Goal: Task Accomplishment & Management: Complete application form

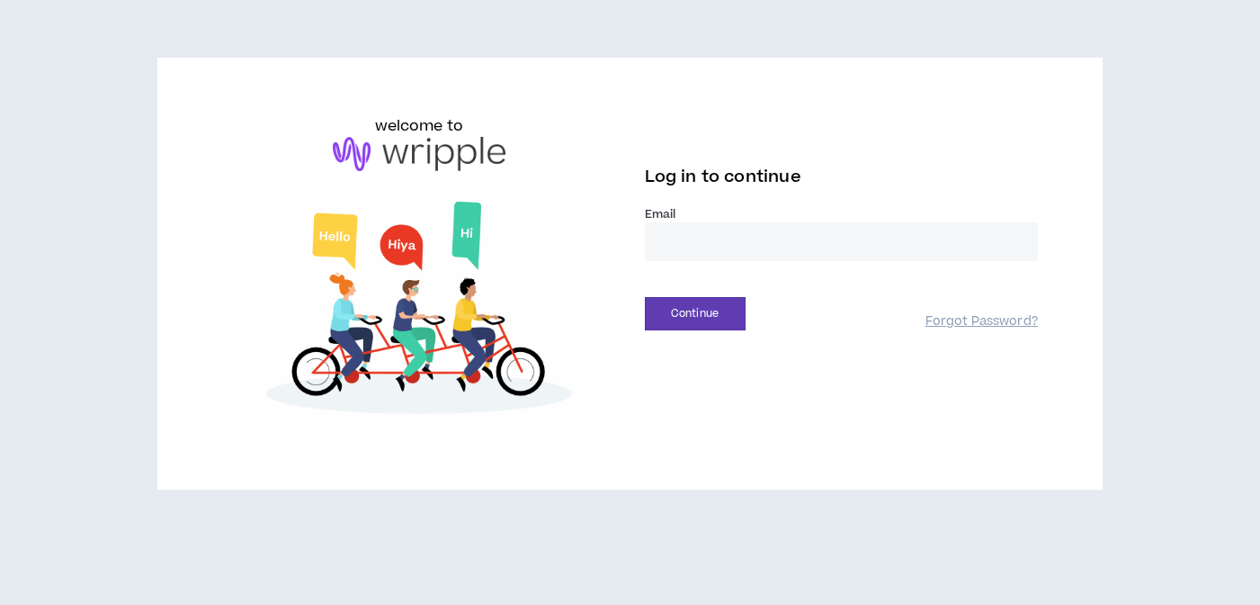
click at [874, 252] on input "email" at bounding box center [841, 241] width 393 height 39
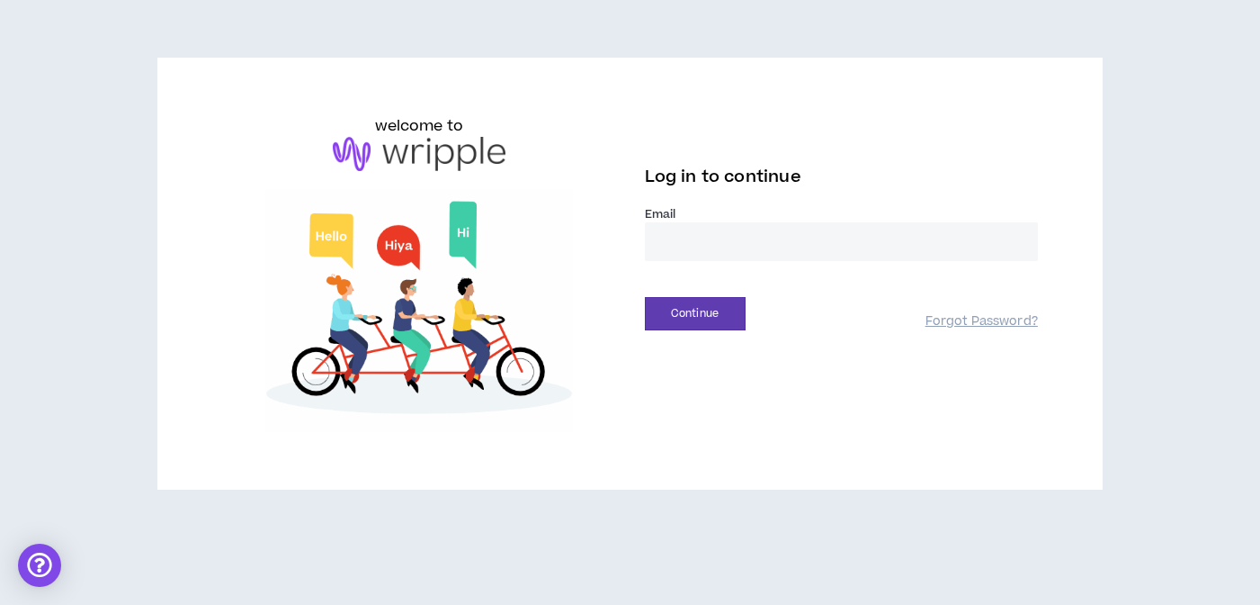
type input "**********"
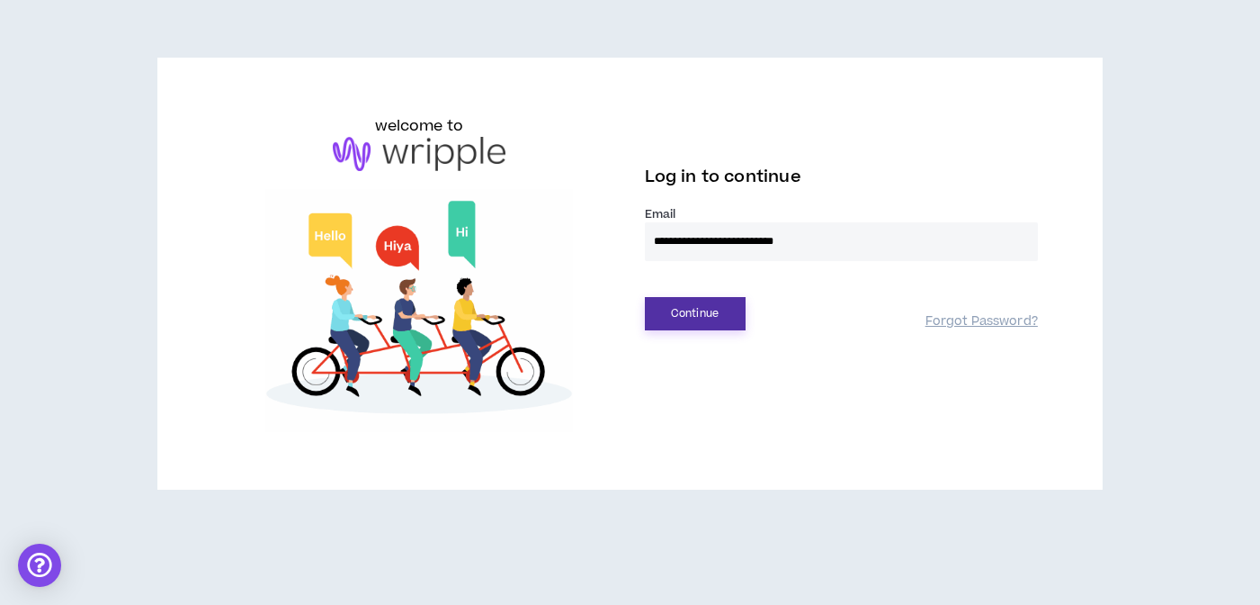
click at [702, 318] on button "Continue" at bounding box center [695, 313] width 101 height 33
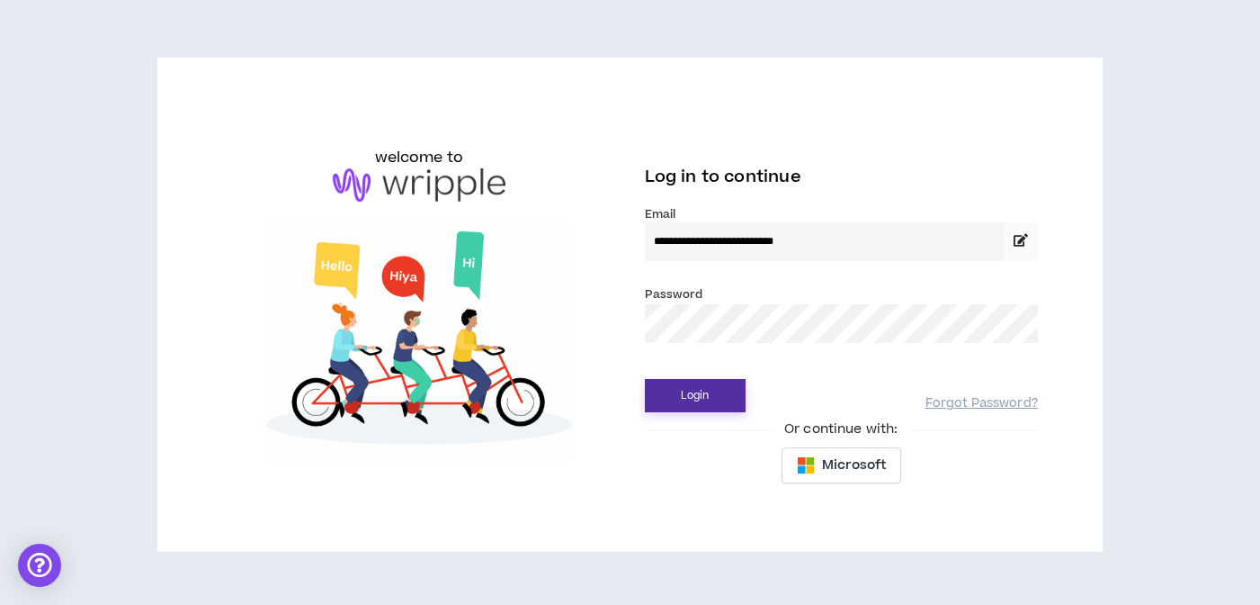
click at [707, 409] on button "Login" at bounding box center [695, 395] width 101 height 33
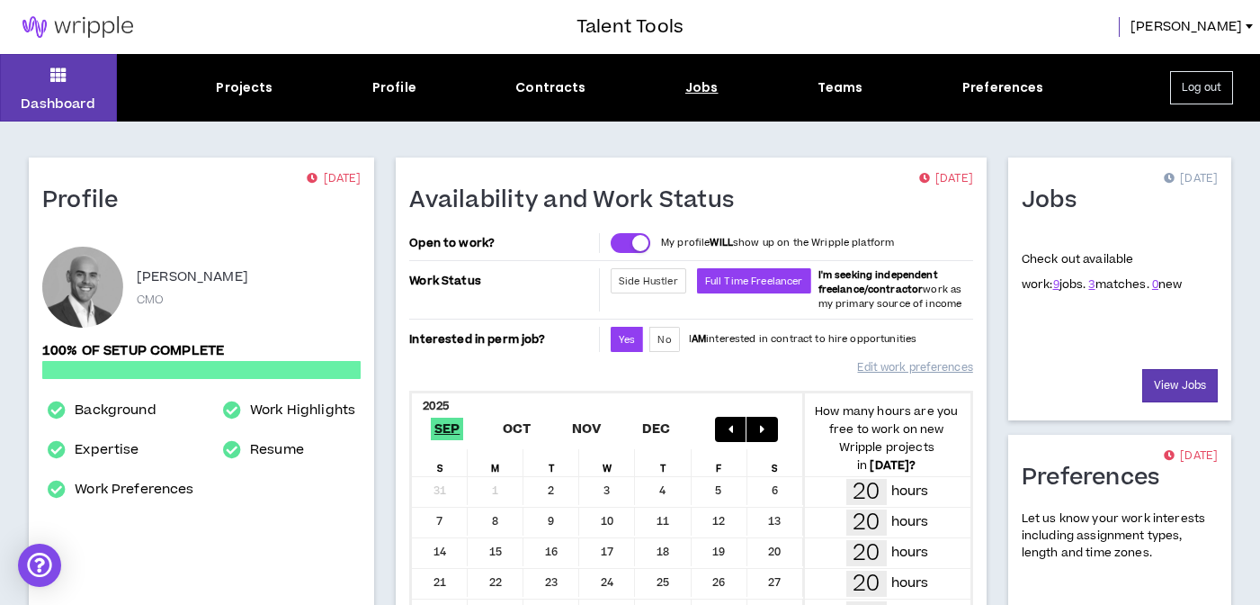
click at [686, 88] on div "Jobs" at bounding box center [702, 87] width 33 height 19
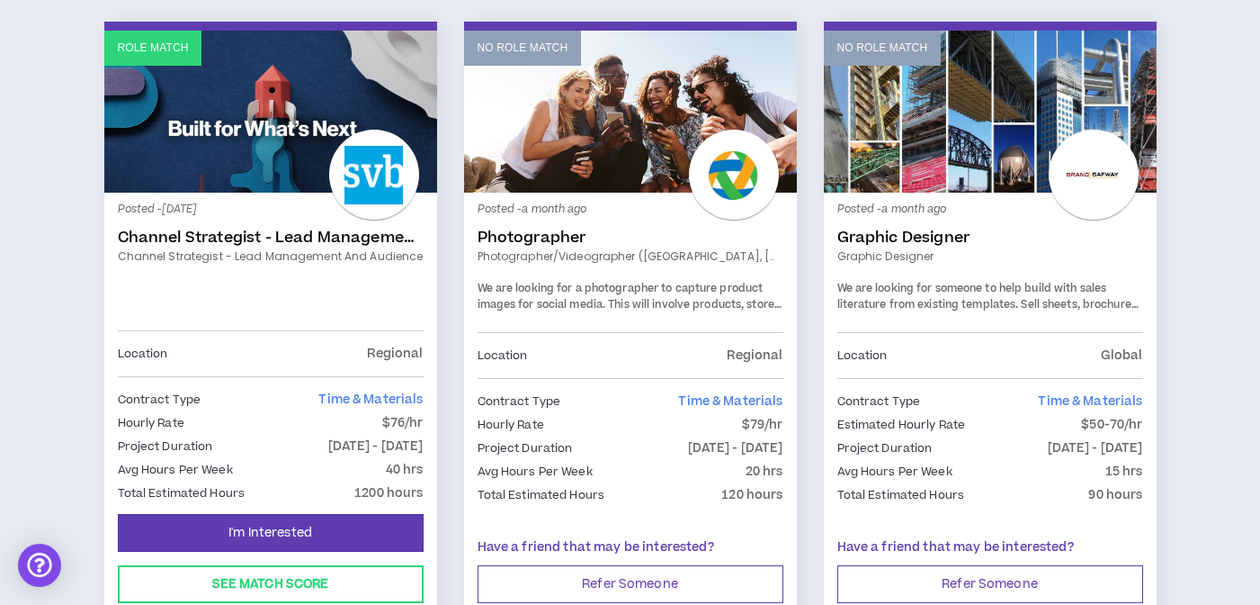
scroll to position [988, 0]
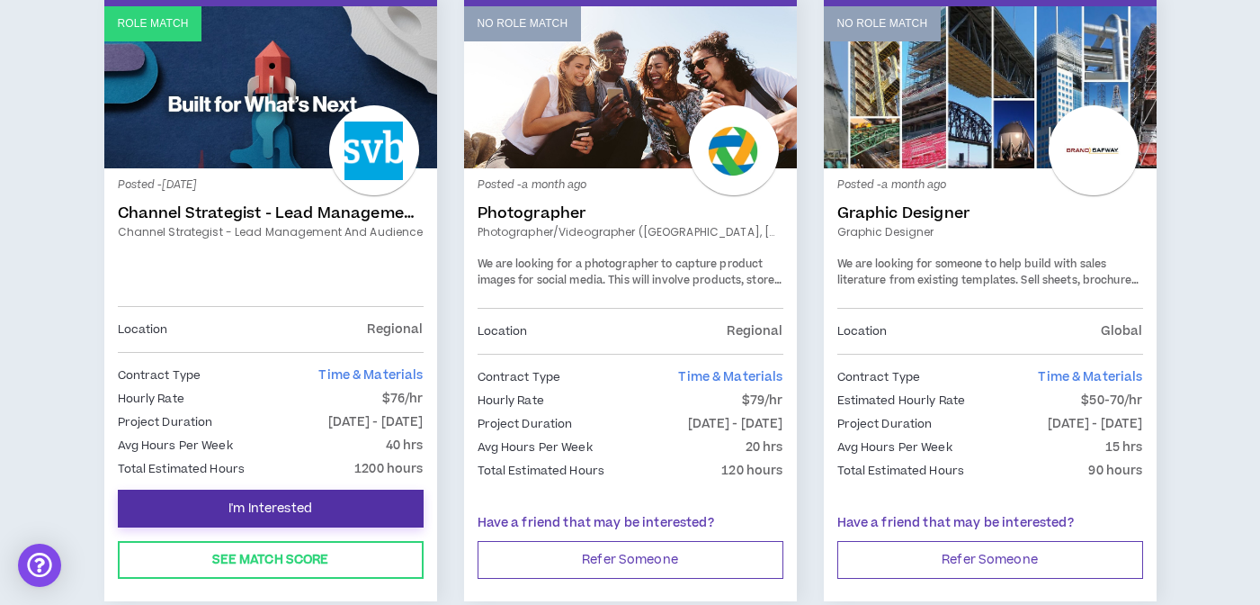
click at [338, 501] on button "I'm Interested" at bounding box center [271, 508] width 306 height 38
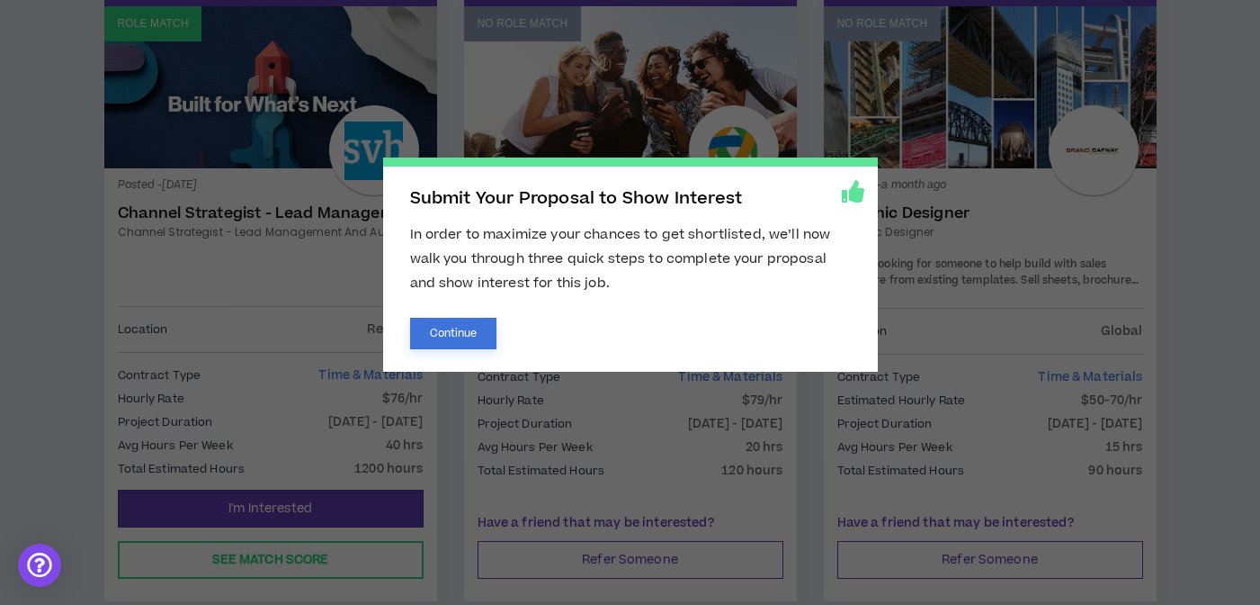
click at [461, 332] on button "Continue" at bounding box center [453, 333] width 87 height 31
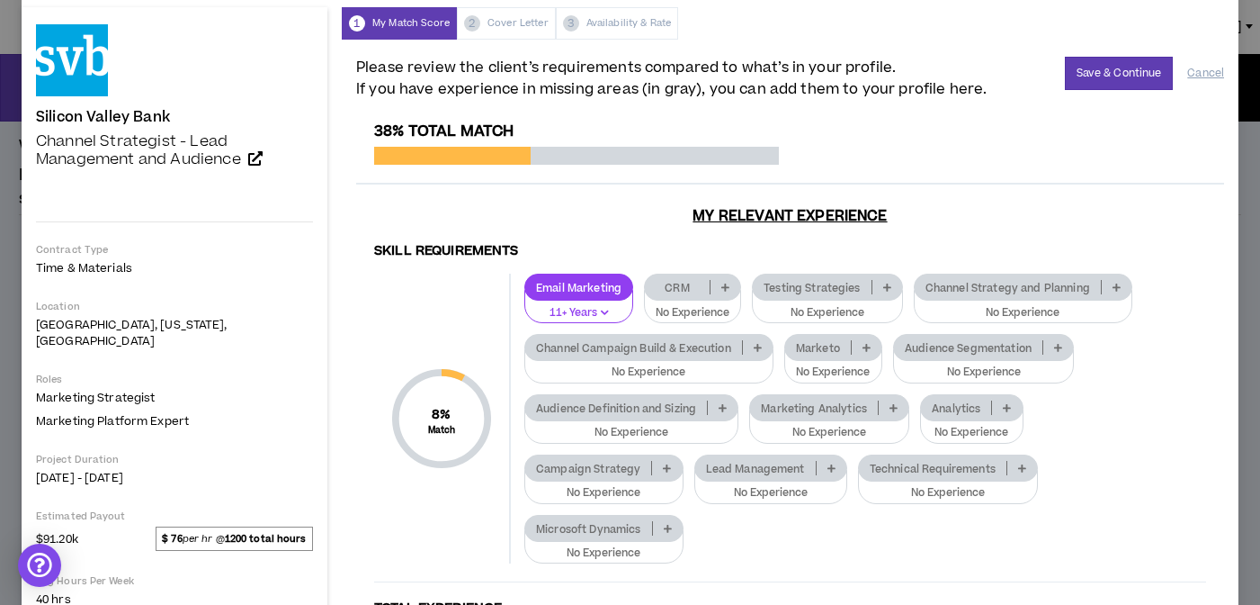
scroll to position [71, 0]
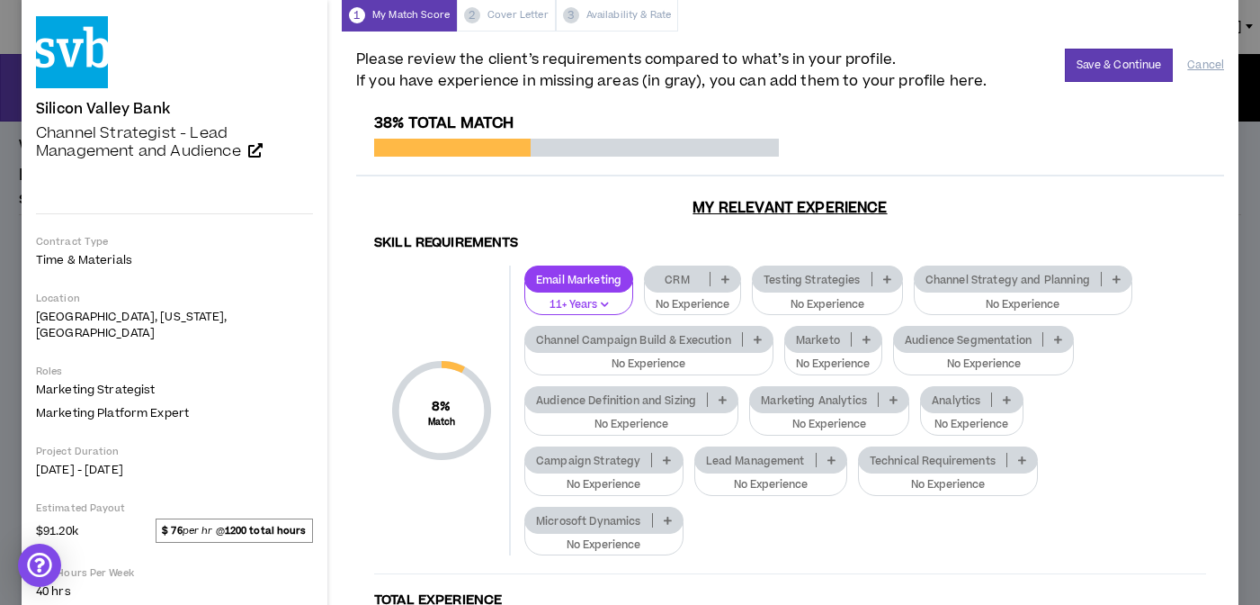
click at [889, 278] on icon at bounding box center [887, 278] width 8 height 9
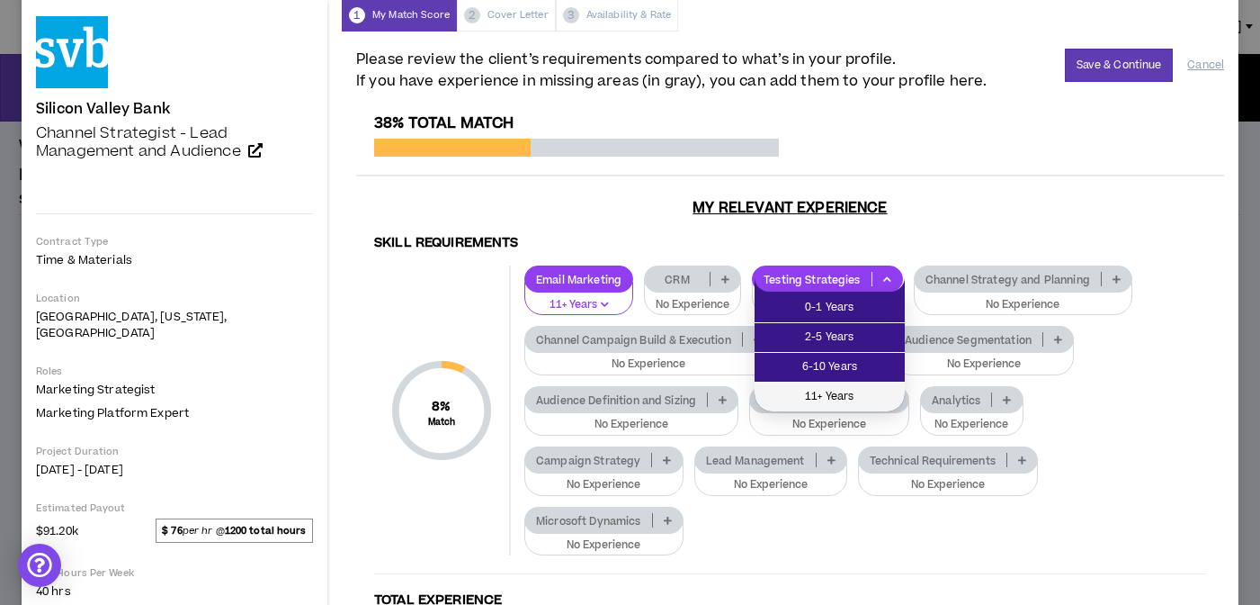
click at [853, 397] on span "11+ Years" at bounding box center [830, 397] width 129 height 20
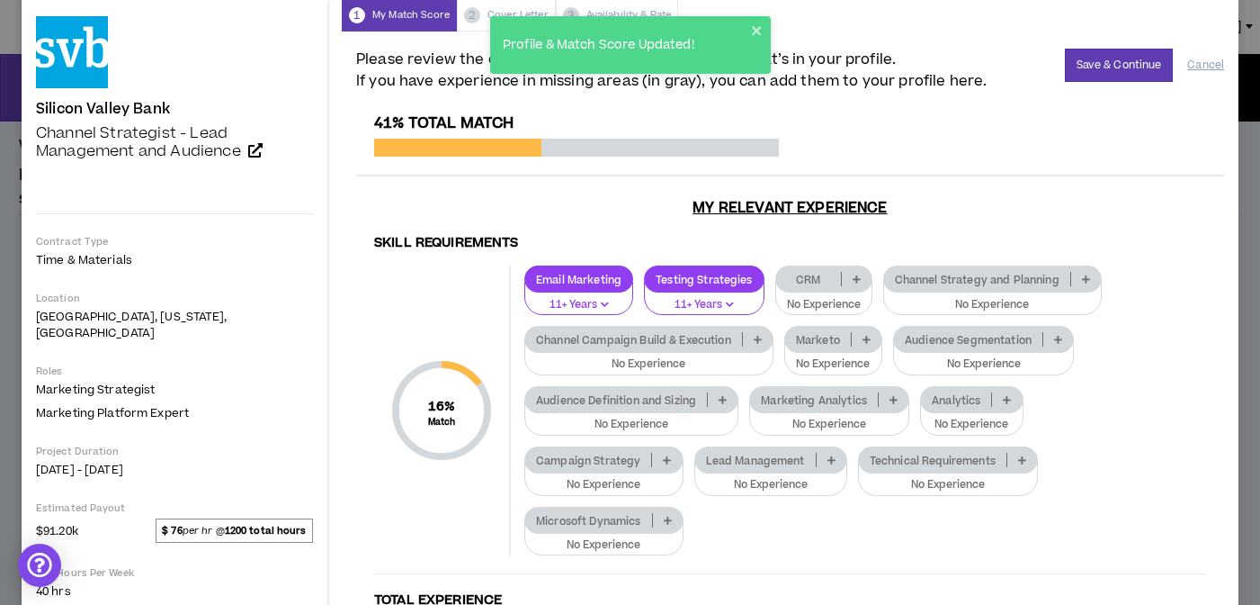
click at [1097, 275] on p at bounding box center [1087, 279] width 30 height 14
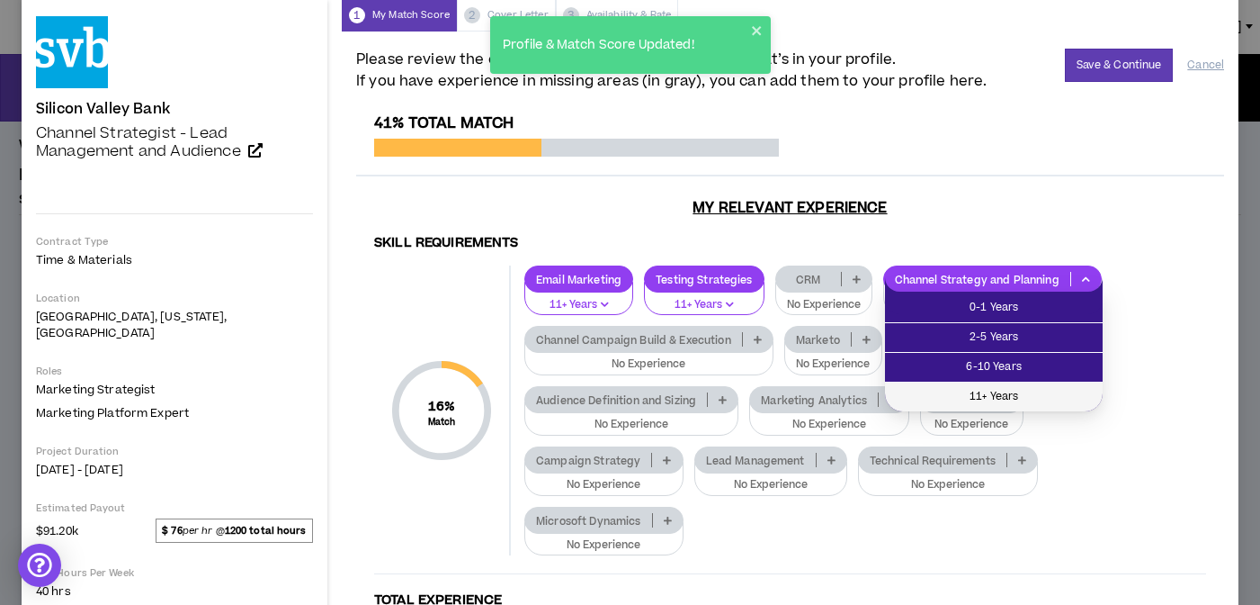
click at [1018, 404] on span "11+ Years" at bounding box center [994, 397] width 196 height 20
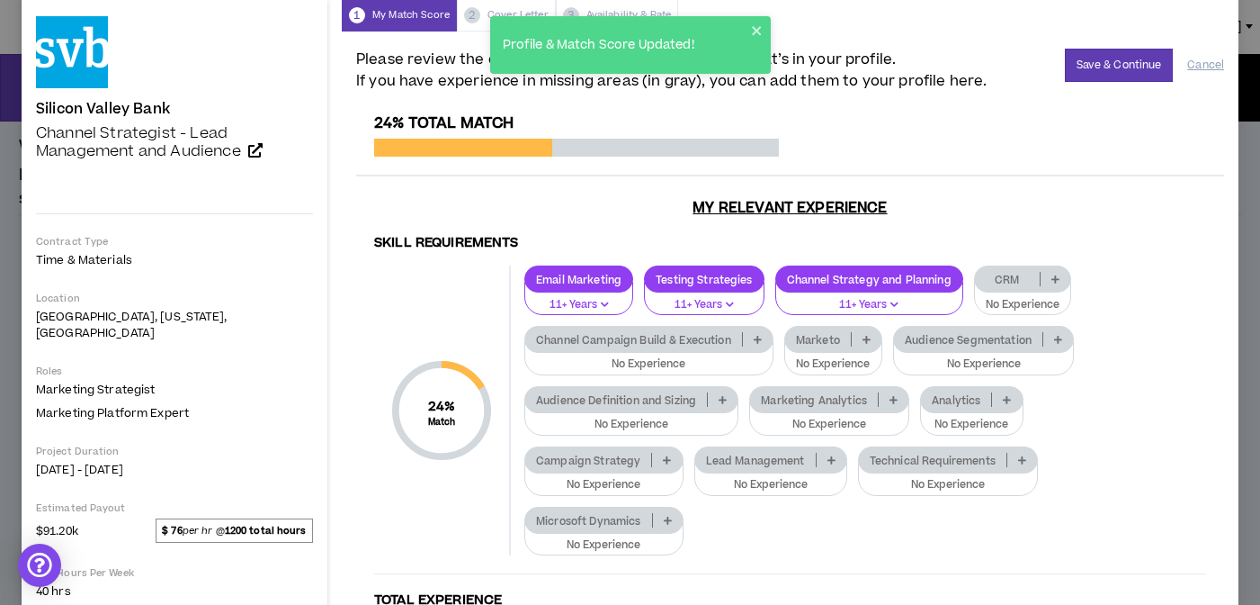
click at [833, 452] on div "Lead Management" at bounding box center [771, 459] width 153 height 27
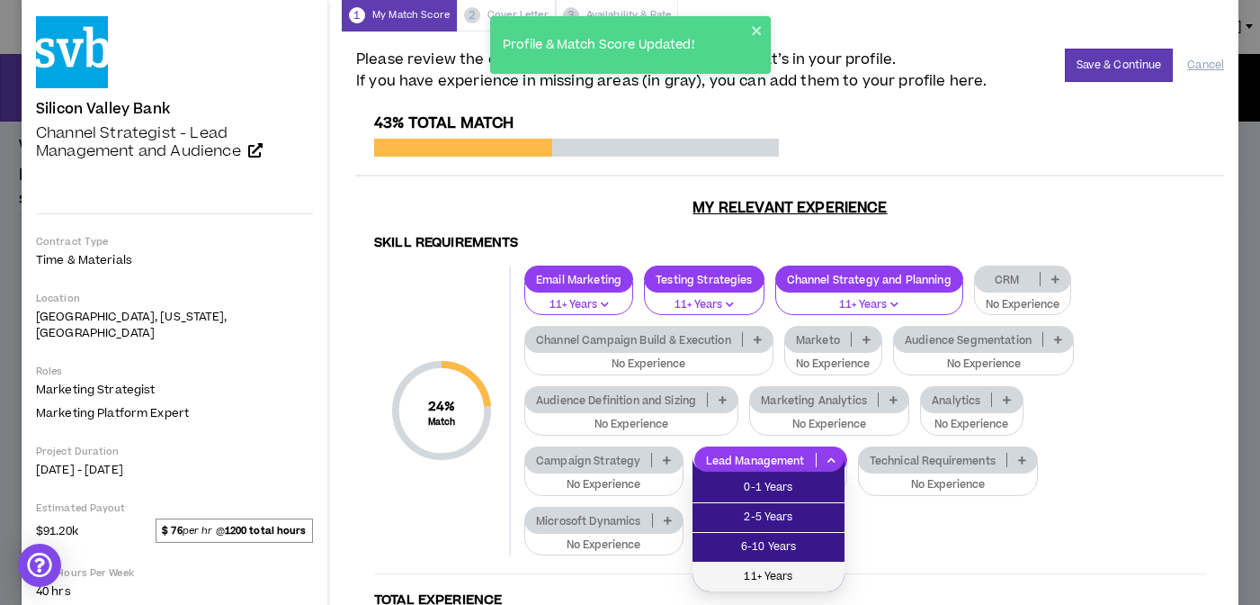
click at [793, 566] on li "11+ Years" at bounding box center [769, 576] width 152 height 29
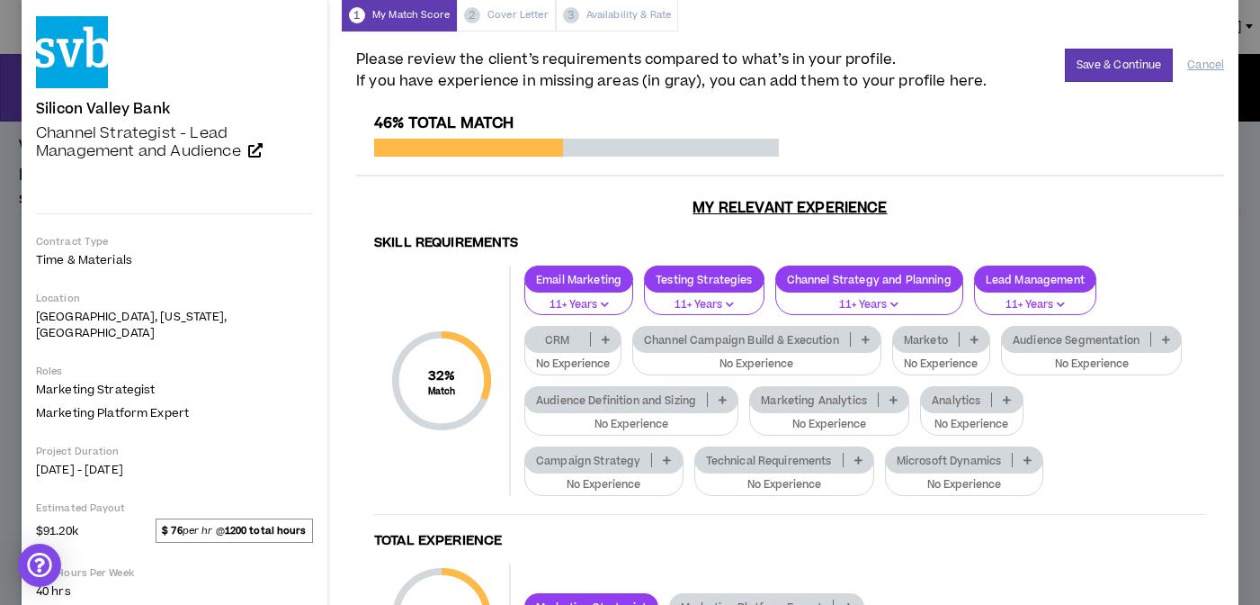
click at [658, 462] on p at bounding box center [667, 460] width 30 height 14
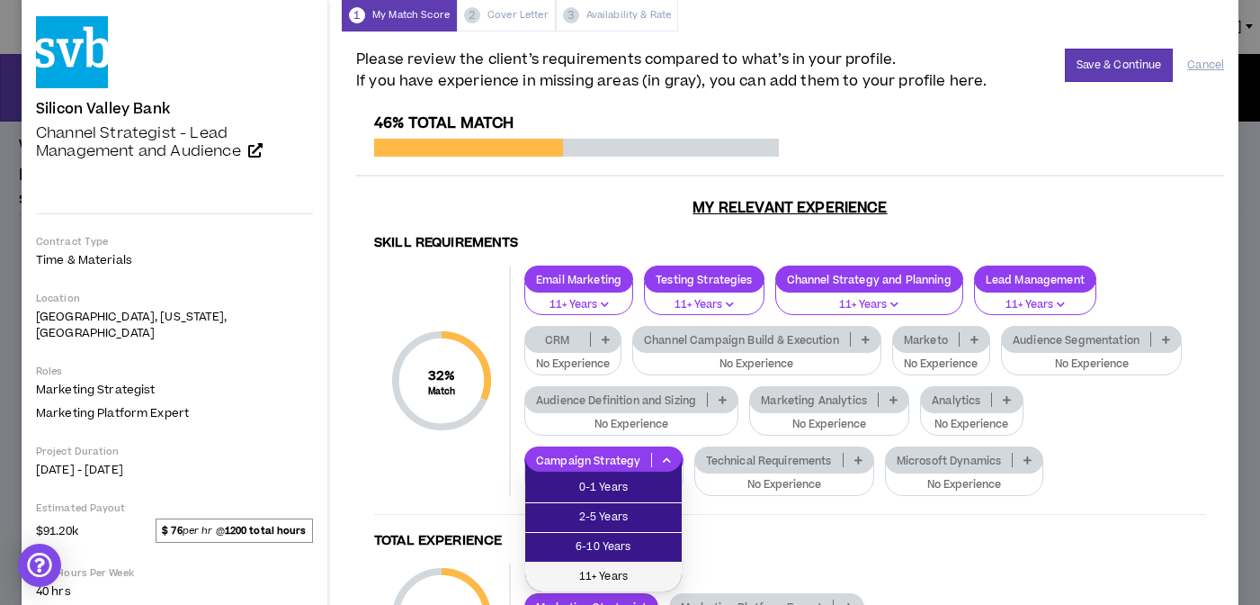
click at [623, 567] on span "11+ Years" at bounding box center [603, 577] width 135 height 20
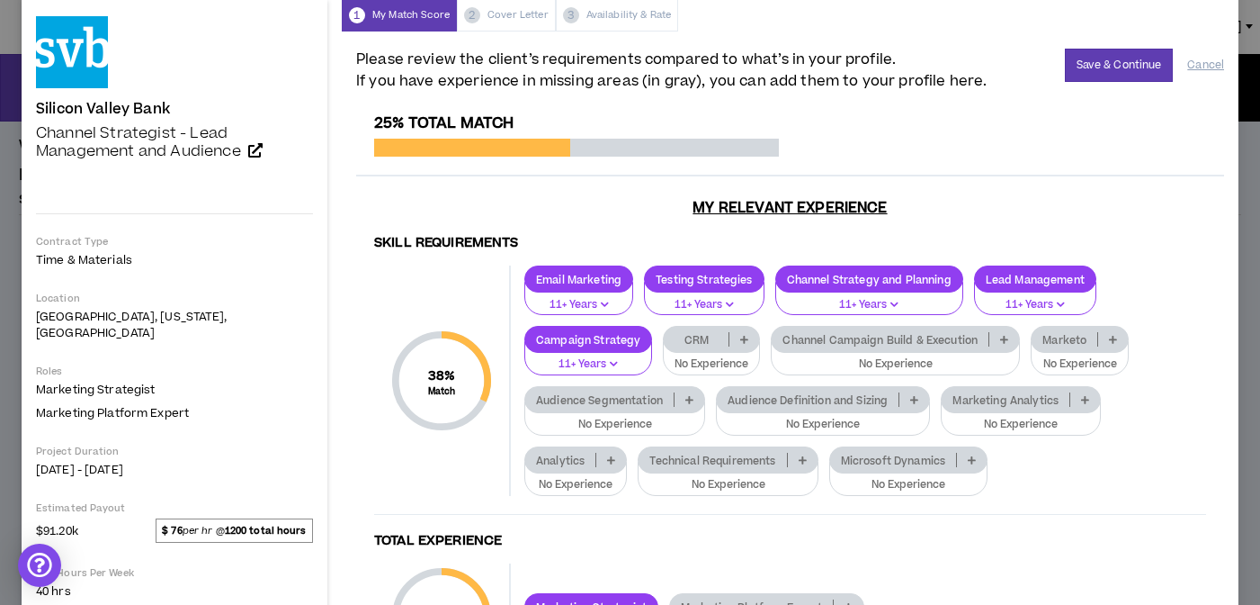
click at [920, 392] on p at bounding box center [915, 399] width 30 height 14
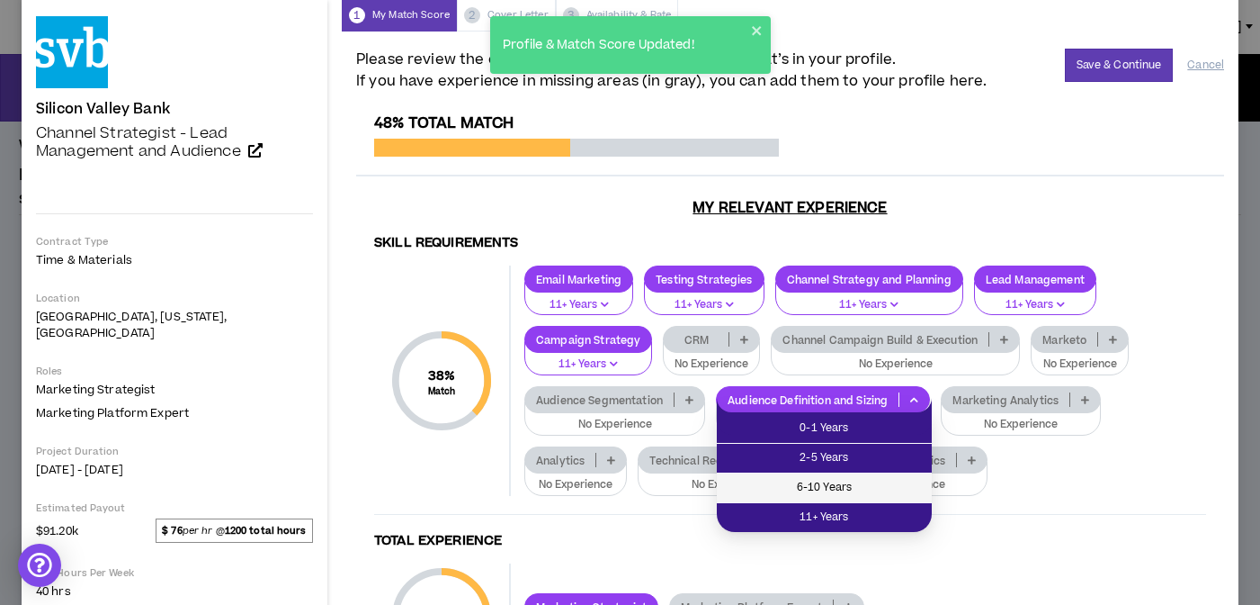
click at [860, 480] on span "6-10 Years" at bounding box center [824, 488] width 193 height 20
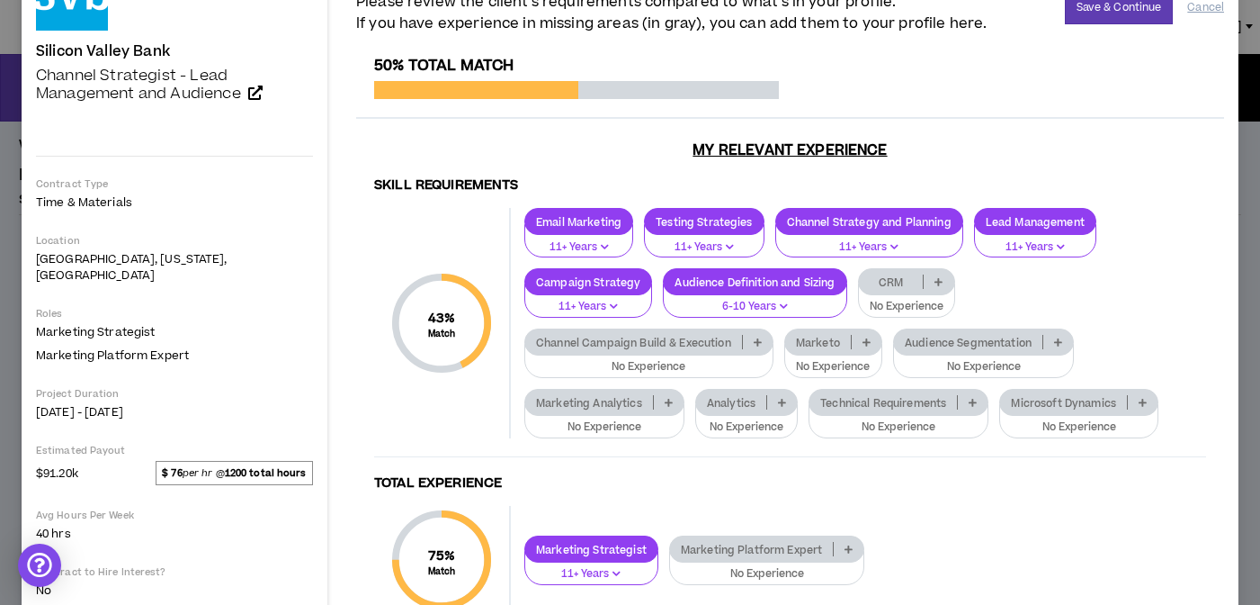
scroll to position [130, 0]
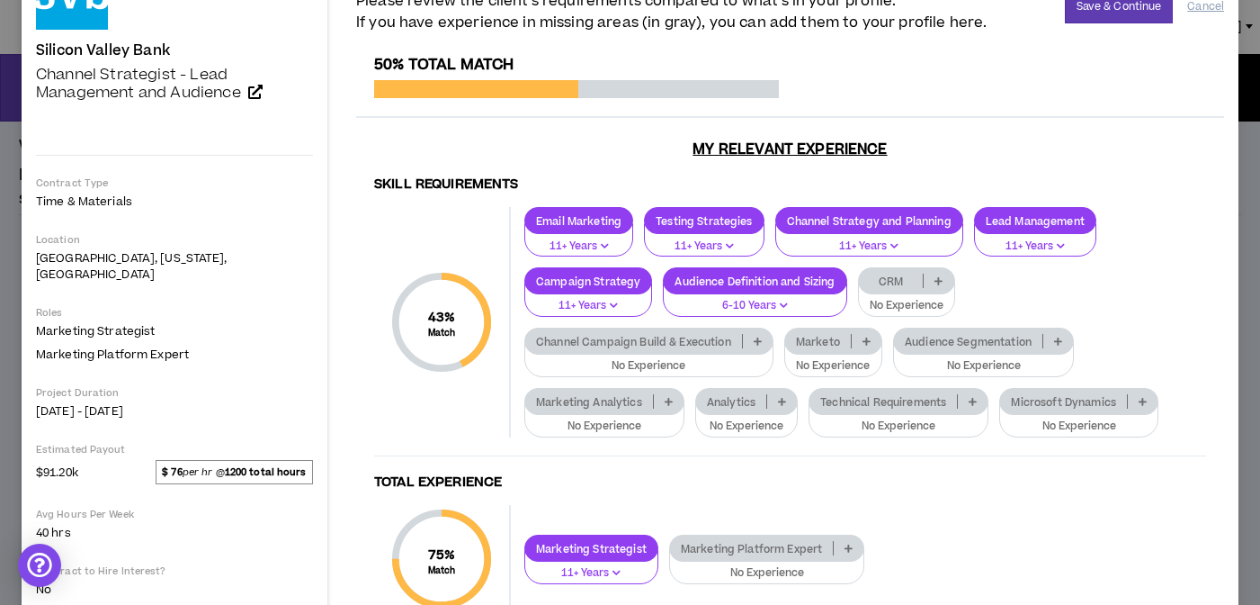
click at [1060, 334] on p at bounding box center [1059, 341] width 30 height 14
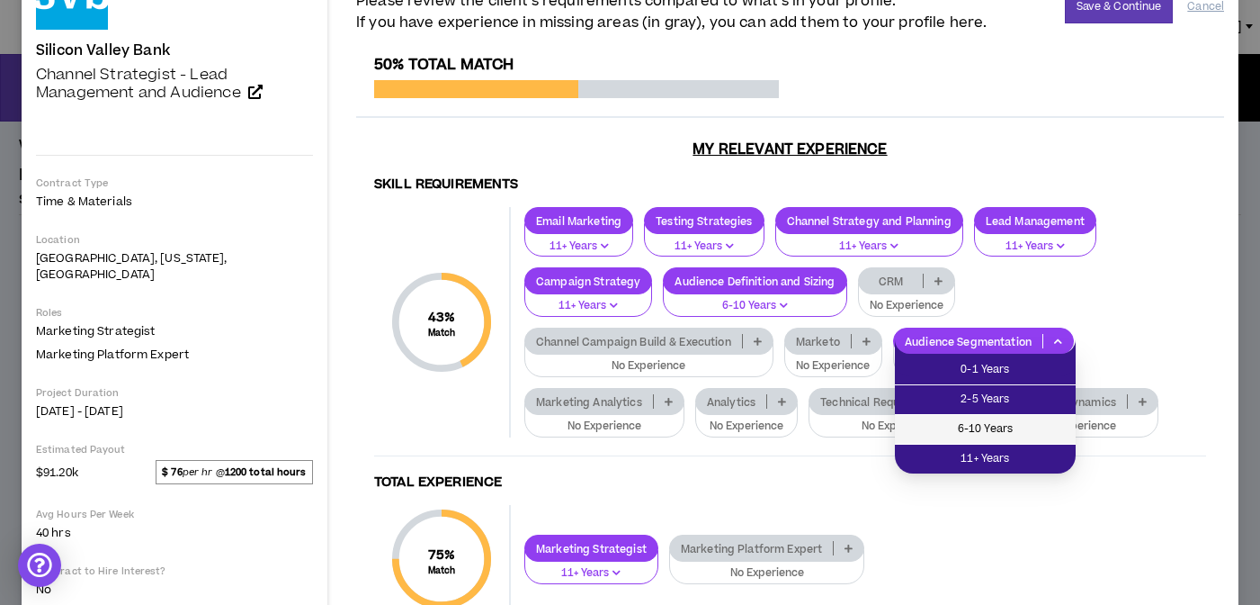
click at [1022, 435] on span "6-10 Years" at bounding box center [985, 429] width 159 height 20
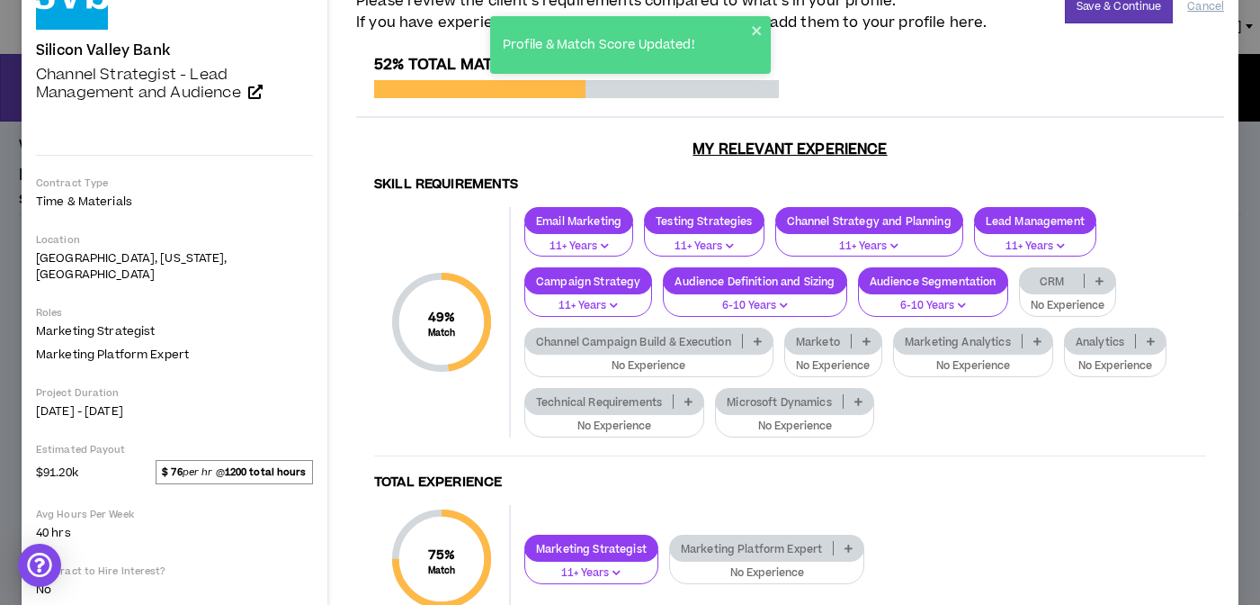
click at [1109, 284] on p at bounding box center [1100, 281] width 30 height 14
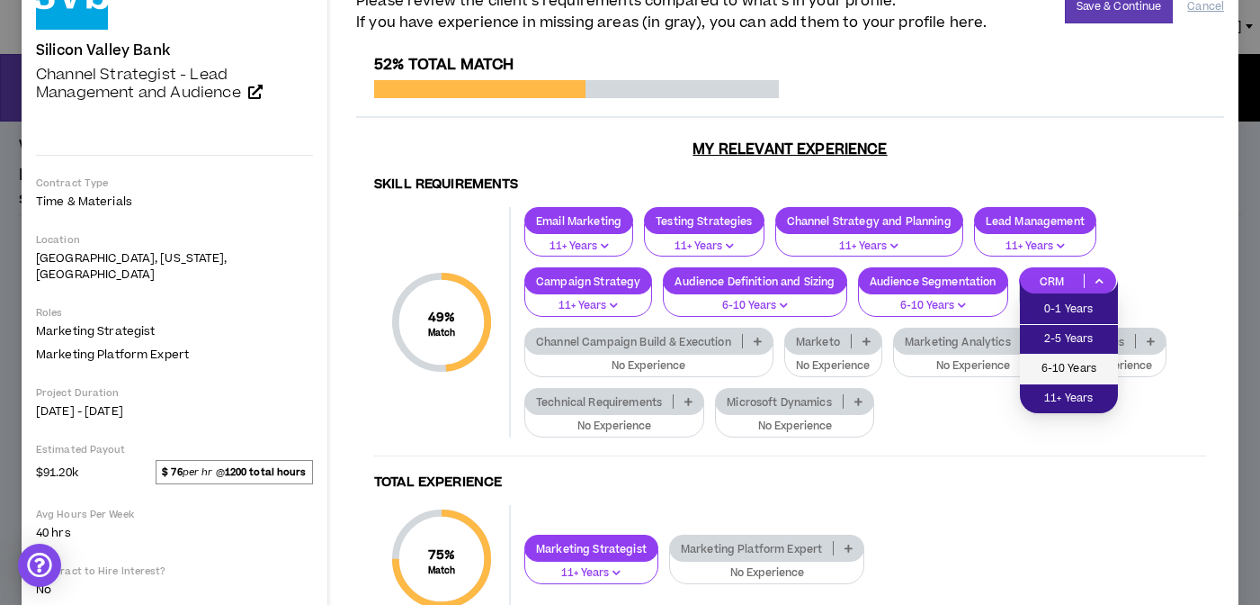
click at [1081, 359] on span "6-10 Years" at bounding box center [1069, 369] width 76 height 20
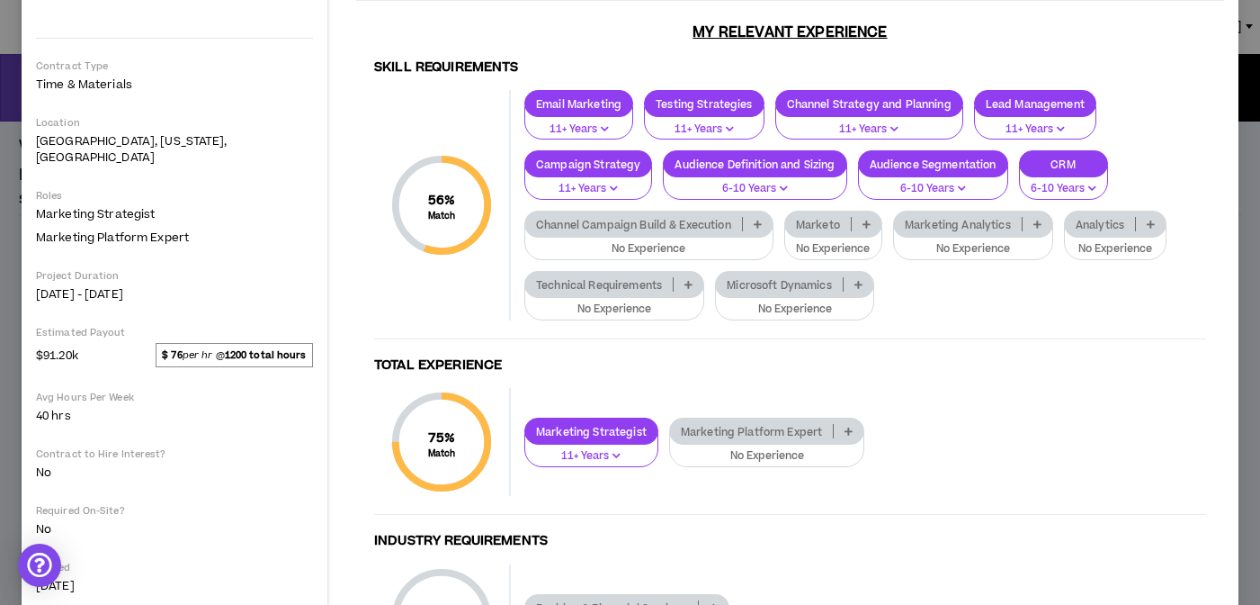
scroll to position [389, 0]
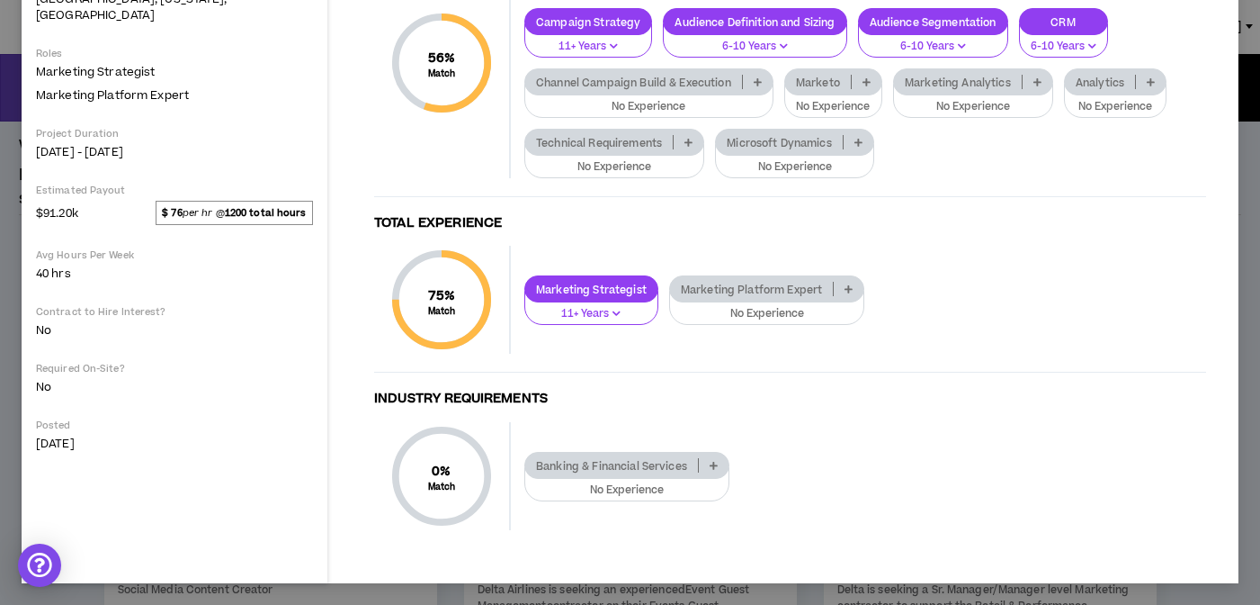
click at [712, 467] on icon at bounding box center [714, 465] width 8 height 9
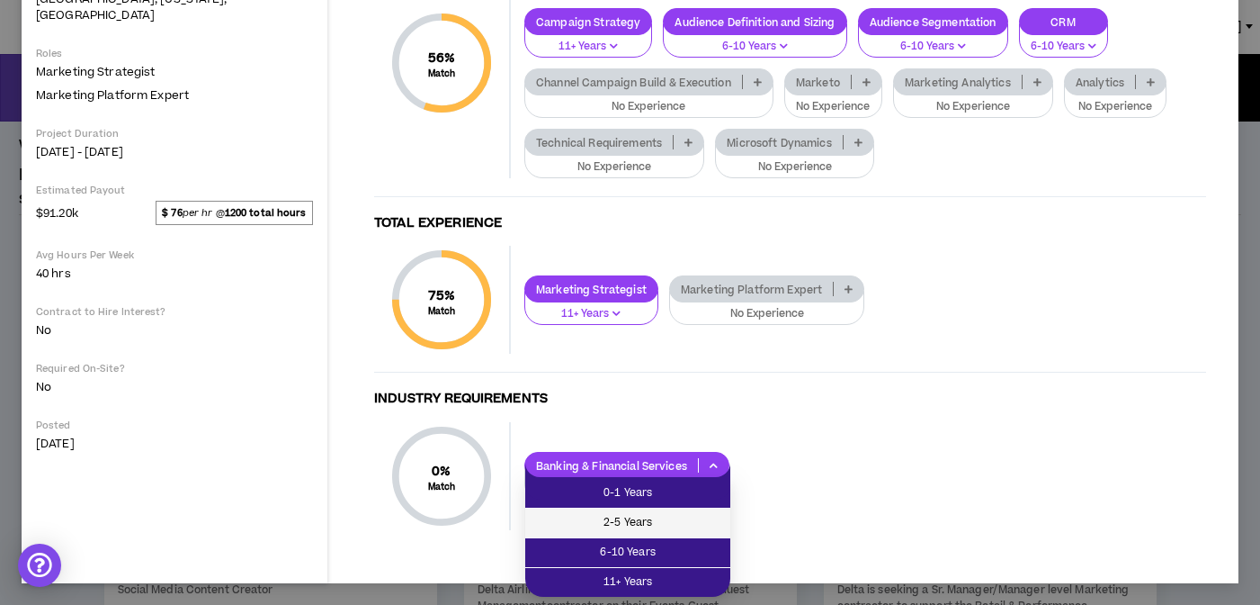
click at [668, 521] on span "2-5 Years" at bounding box center [628, 523] width 184 height 20
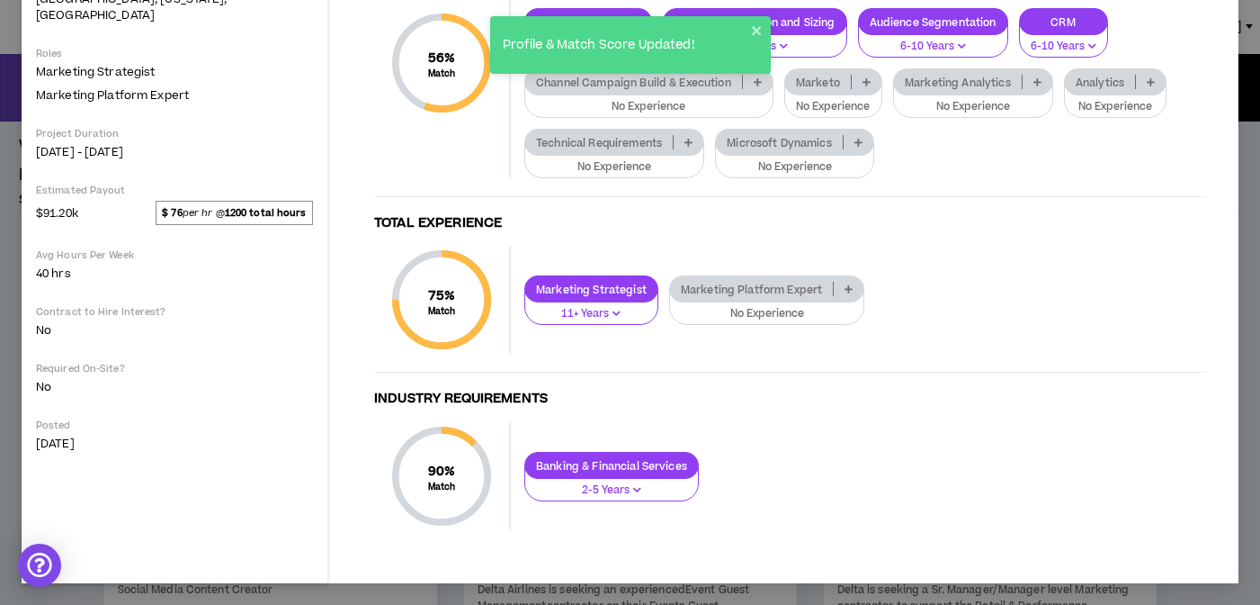
scroll to position [0, 0]
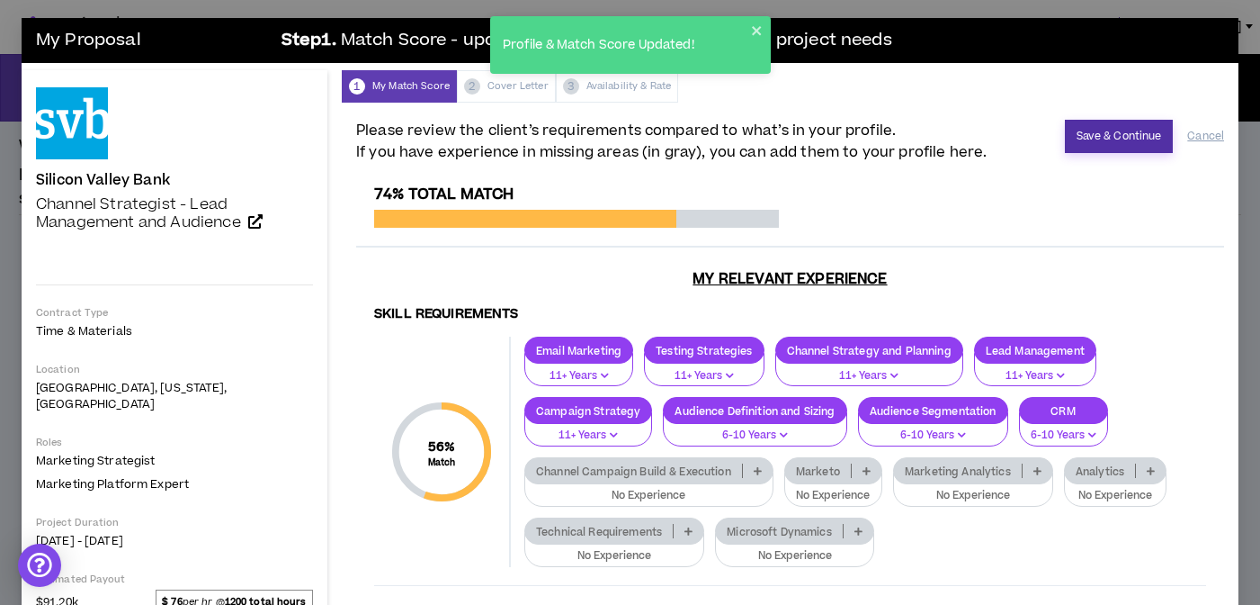
click at [1136, 137] on button "Save & Continue" at bounding box center [1119, 136] width 109 height 33
